Goal: Transaction & Acquisition: Purchase product/service

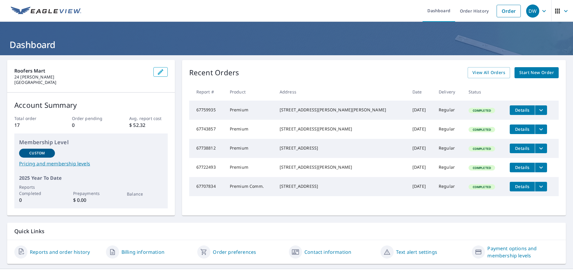
click at [528, 71] on span "Start New Order" at bounding box center [536, 72] width 35 height 7
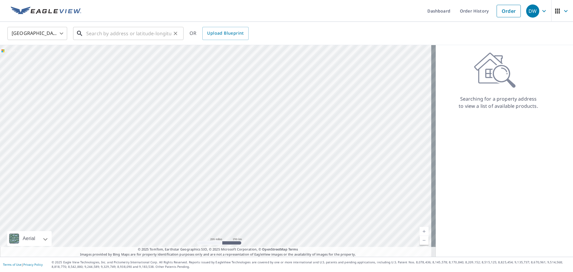
click at [95, 33] on input "text" at bounding box center [128, 33] width 85 height 17
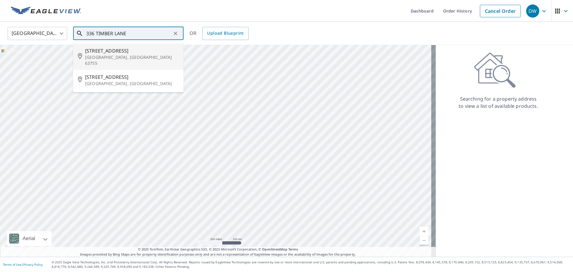
click at [104, 53] on span "[STREET_ADDRESS]" at bounding box center [132, 50] width 94 height 7
type input "[STREET_ADDRESS][PERSON_NAME]"
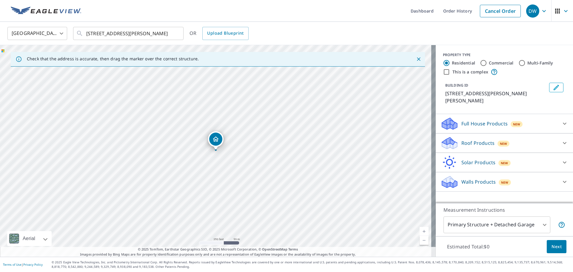
click at [466, 139] on p "Roof Products" at bounding box center [477, 142] width 33 height 7
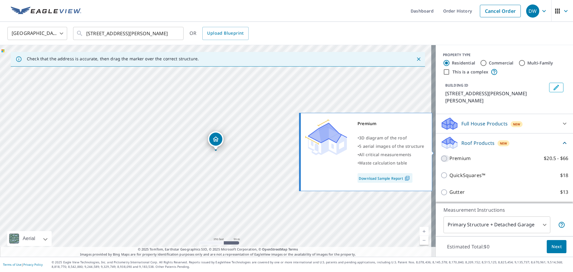
click at [440, 155] on input "Premium $20.5 - $66" at bounding box center [444, 158] width 9 height 7
checkbox input "true"
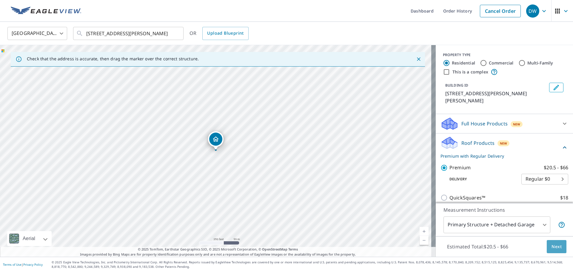
click at [551, 246] on span "Next" at bounding box center [556, 246] width 10 height 7
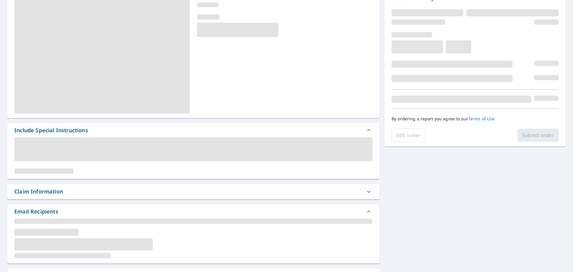
scroll to position [89, 0]
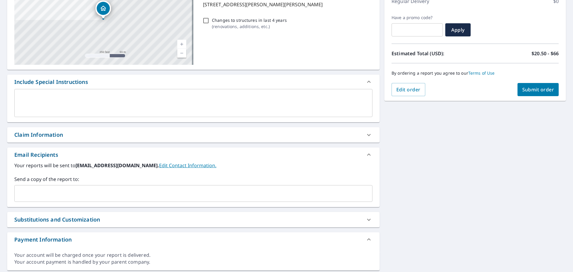
click at [52, 134] on div "Claim Information" at bounding box center [38, 135] width 49 height 8
checkbox input "true"
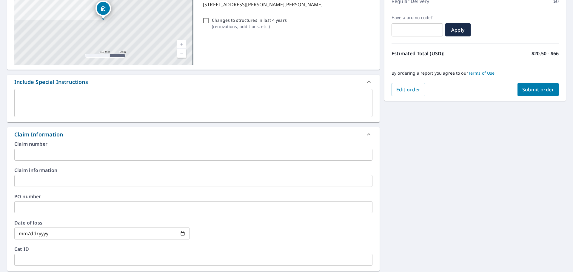
drag, startPoint x: 30, startPoint y: 180, endPoint x: 37, endPoint y: 182, distance: 6.4
click at [30, 180] on input "text" at bounding box center [193, 181] width 358 height 12
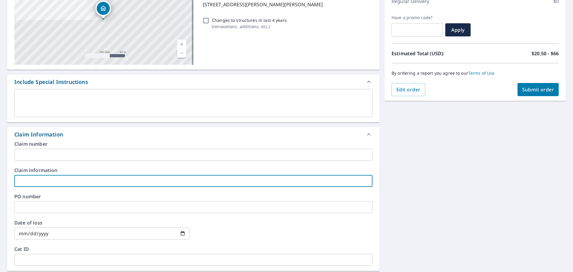
type input "[PERSON_NAME]'S ROOFING ( GRANT )"
checkbox input "true"
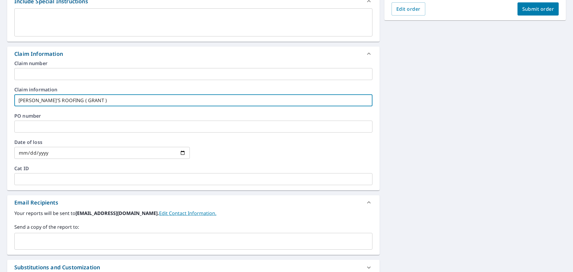
scroll to position [179, 0]
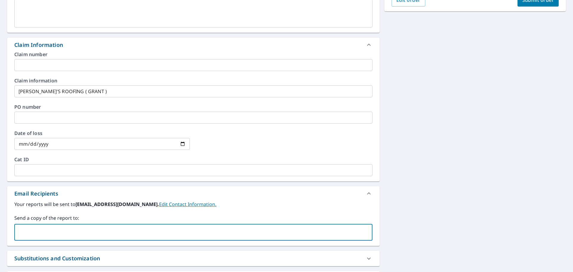
click at [46, 230] on input "text" at bounding box center [189, 231] width 344 height 11
type input "[EMAIL_ADDRESS][DOMAIN_NAME]"
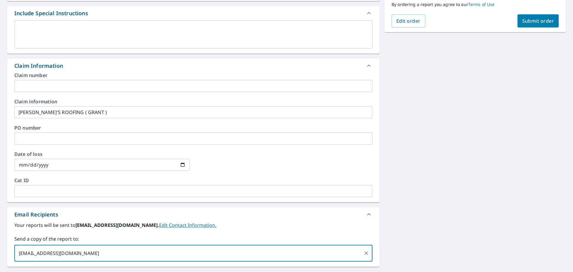
scroll to position [119, 0]
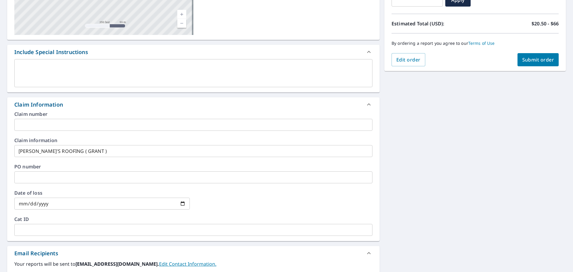
click at [528, 58] on span "Submit order" at bounding box center [538, 59] width 32 height 7
checkbox input "true"
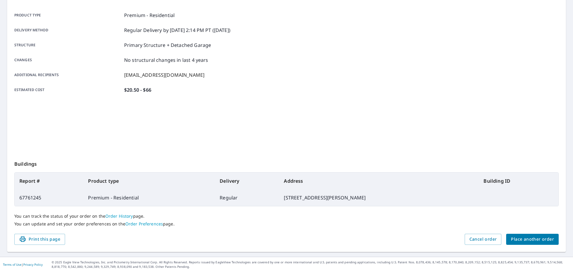
scroll to position [79, 0]
